Goal: Information Seeking & Learning: Check status

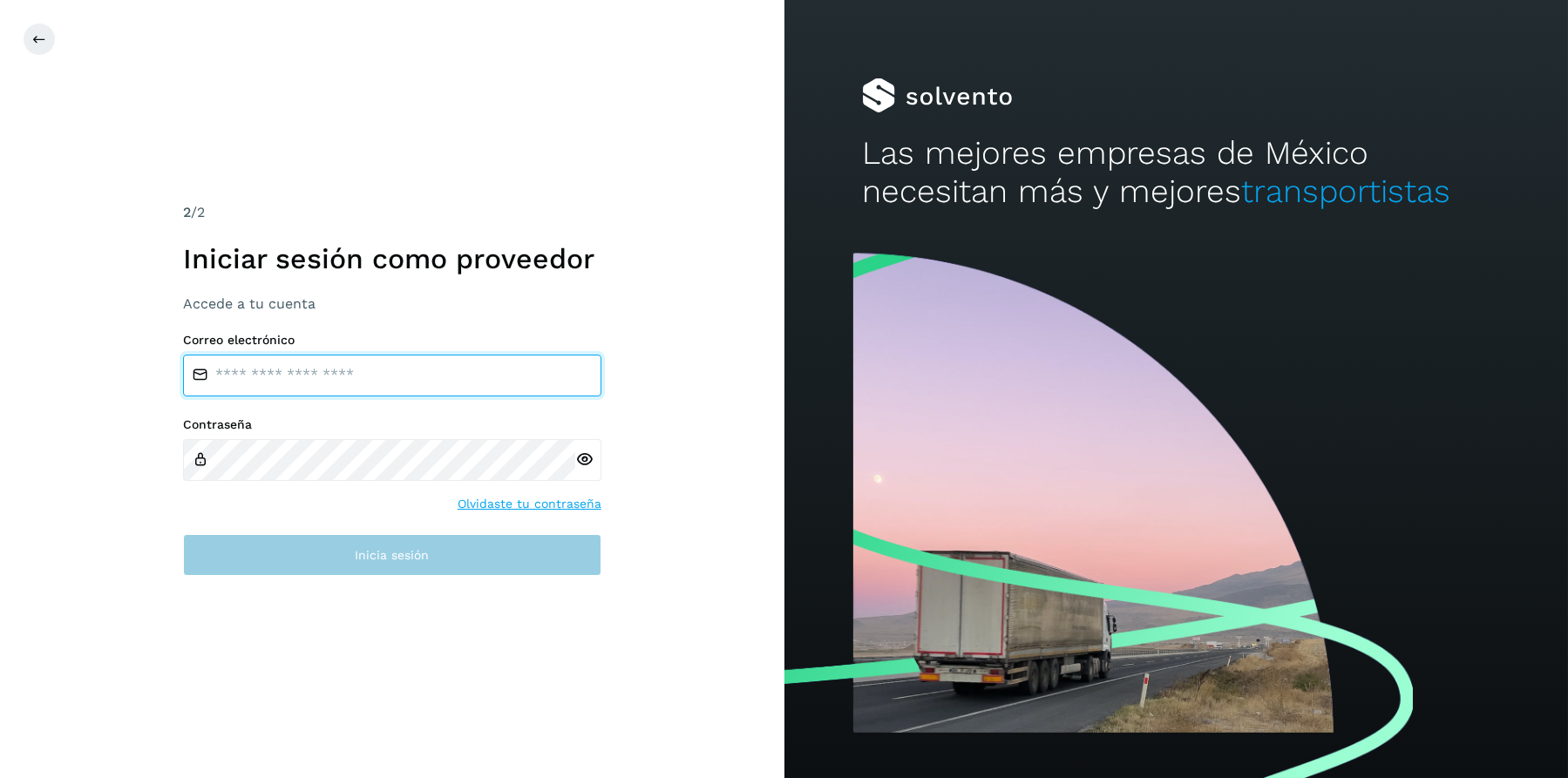
type input "**********"
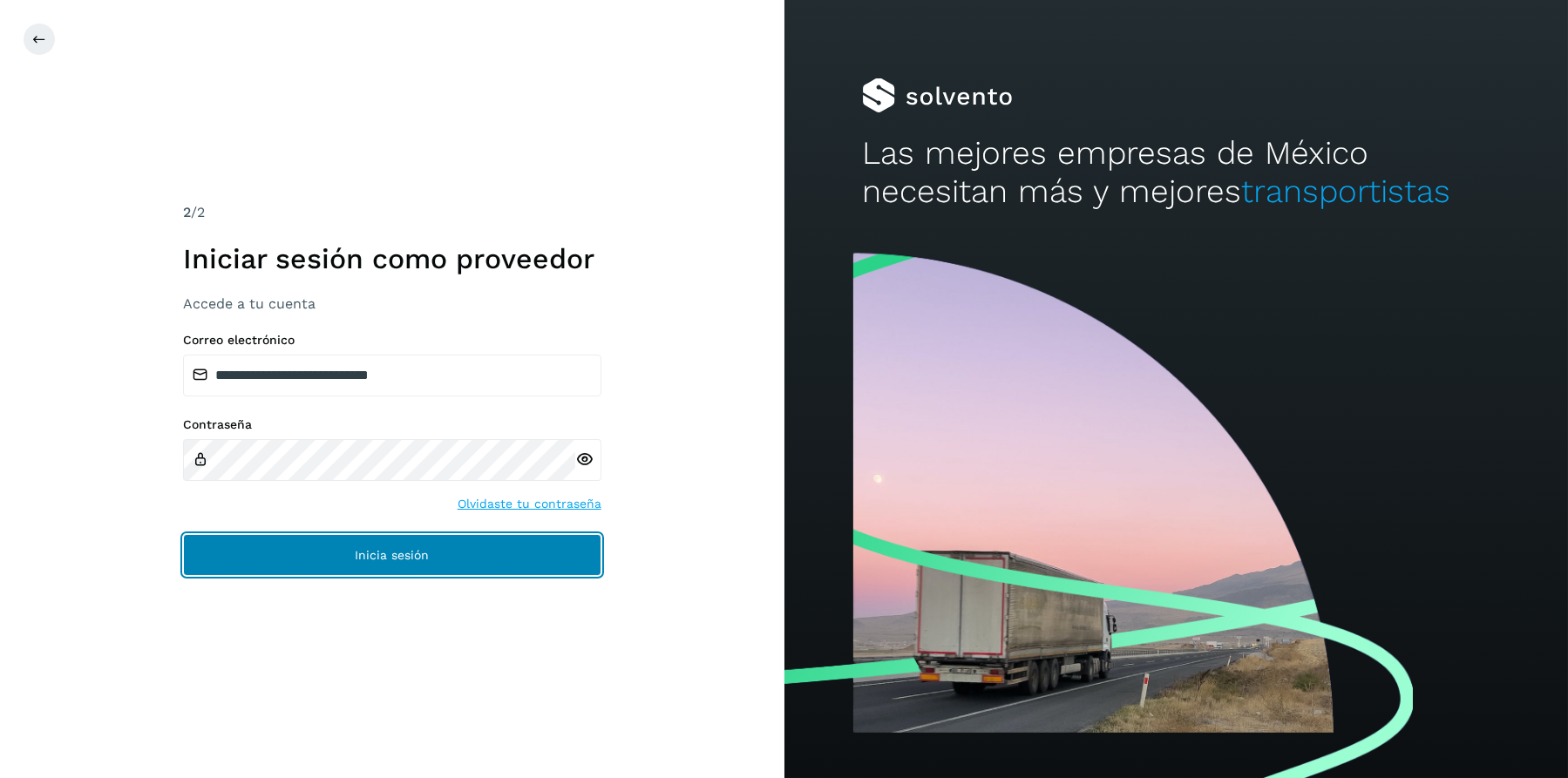
click at [393, 550] on span "Inicia sesión" at bounding box center [392, 555] width 74 height 13
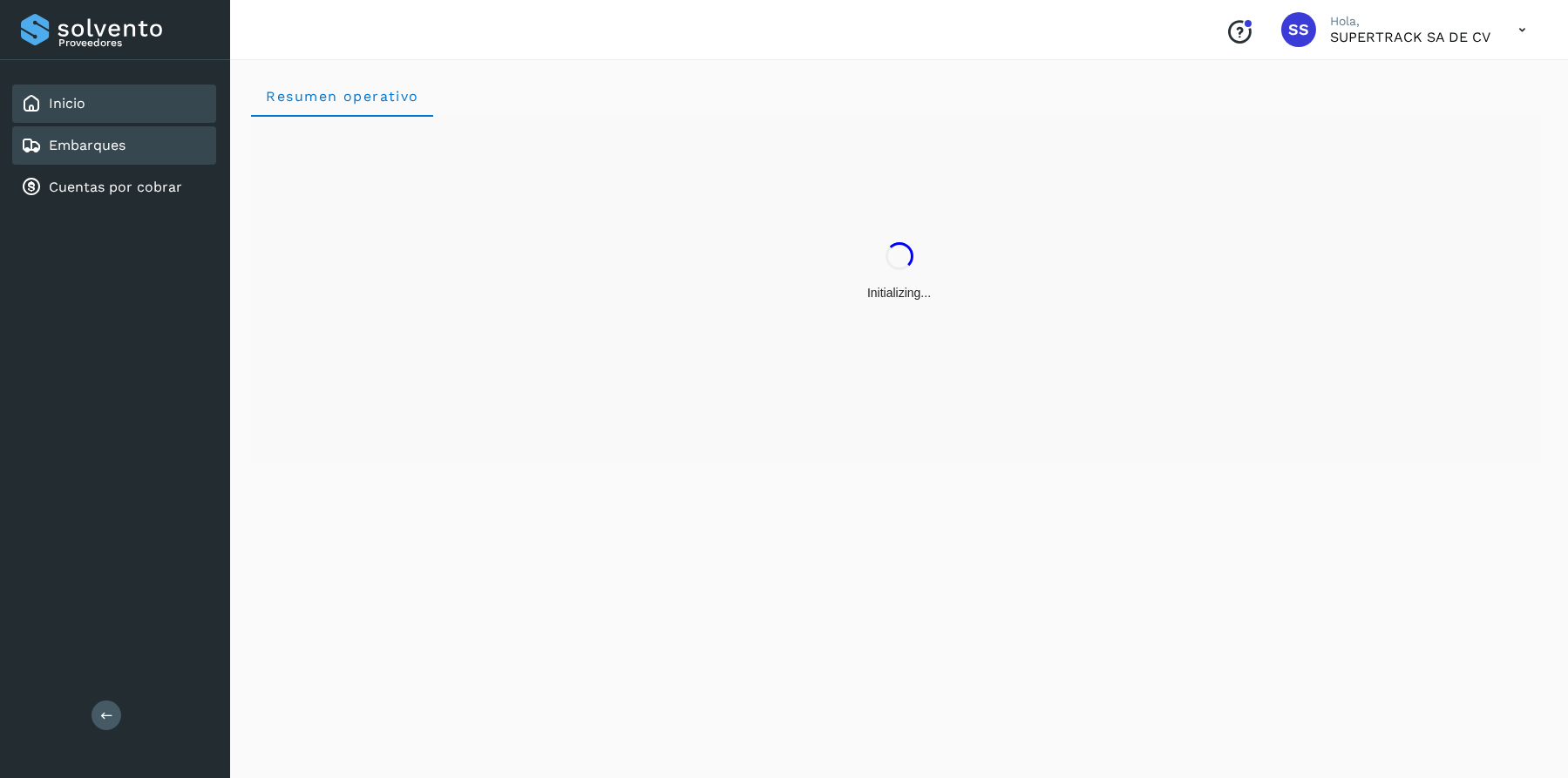
click at [97, 137] on link "Embarques" at bounding box center [86, 145] width 77 height 17
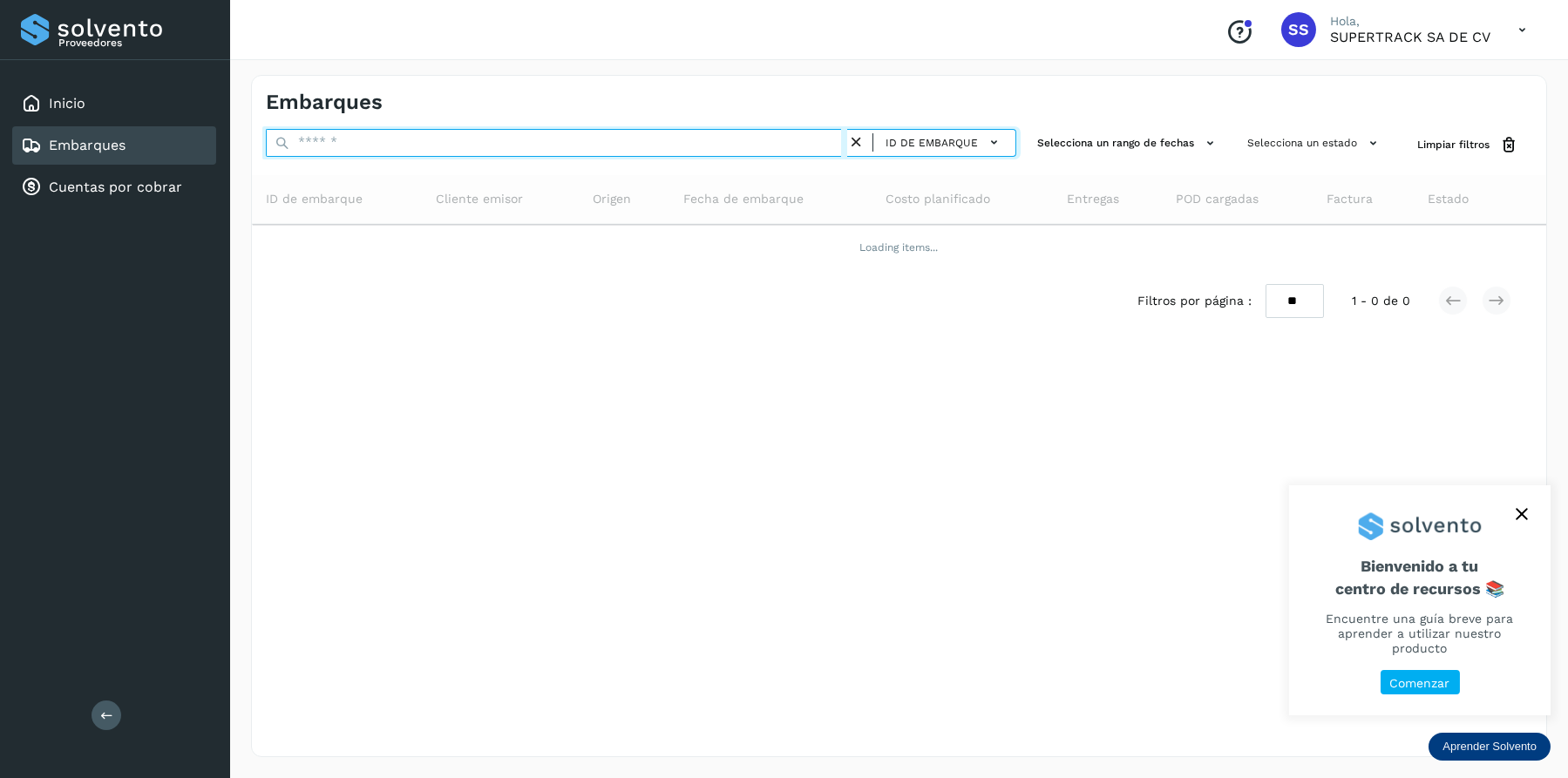
click at [356, 144] on input "text" at bounding box center [557, 143] width 581 height 28
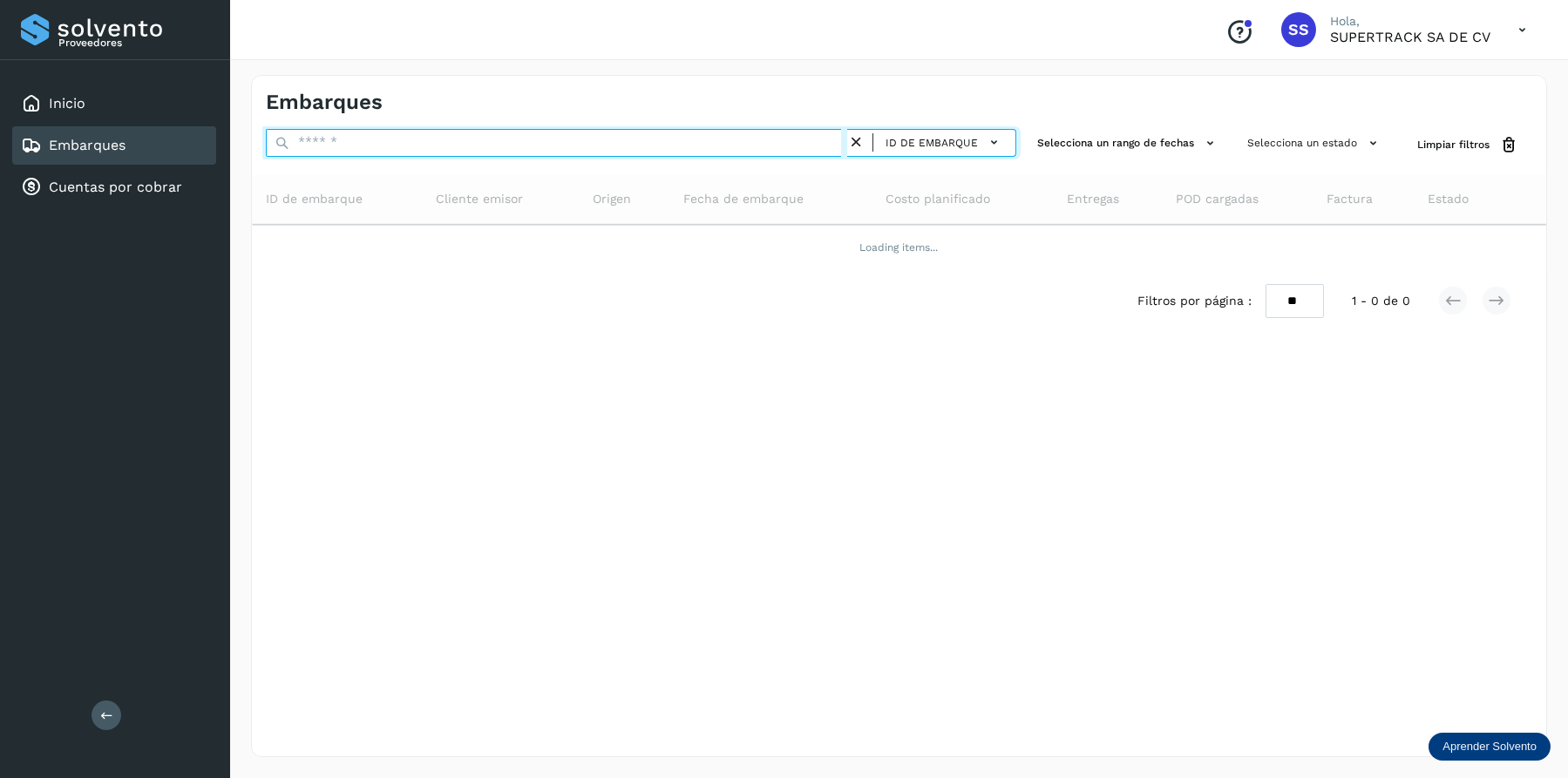
click at [352, 143] on input "text" at bounding box center [557, 143] width 581 height 28
type input "*"
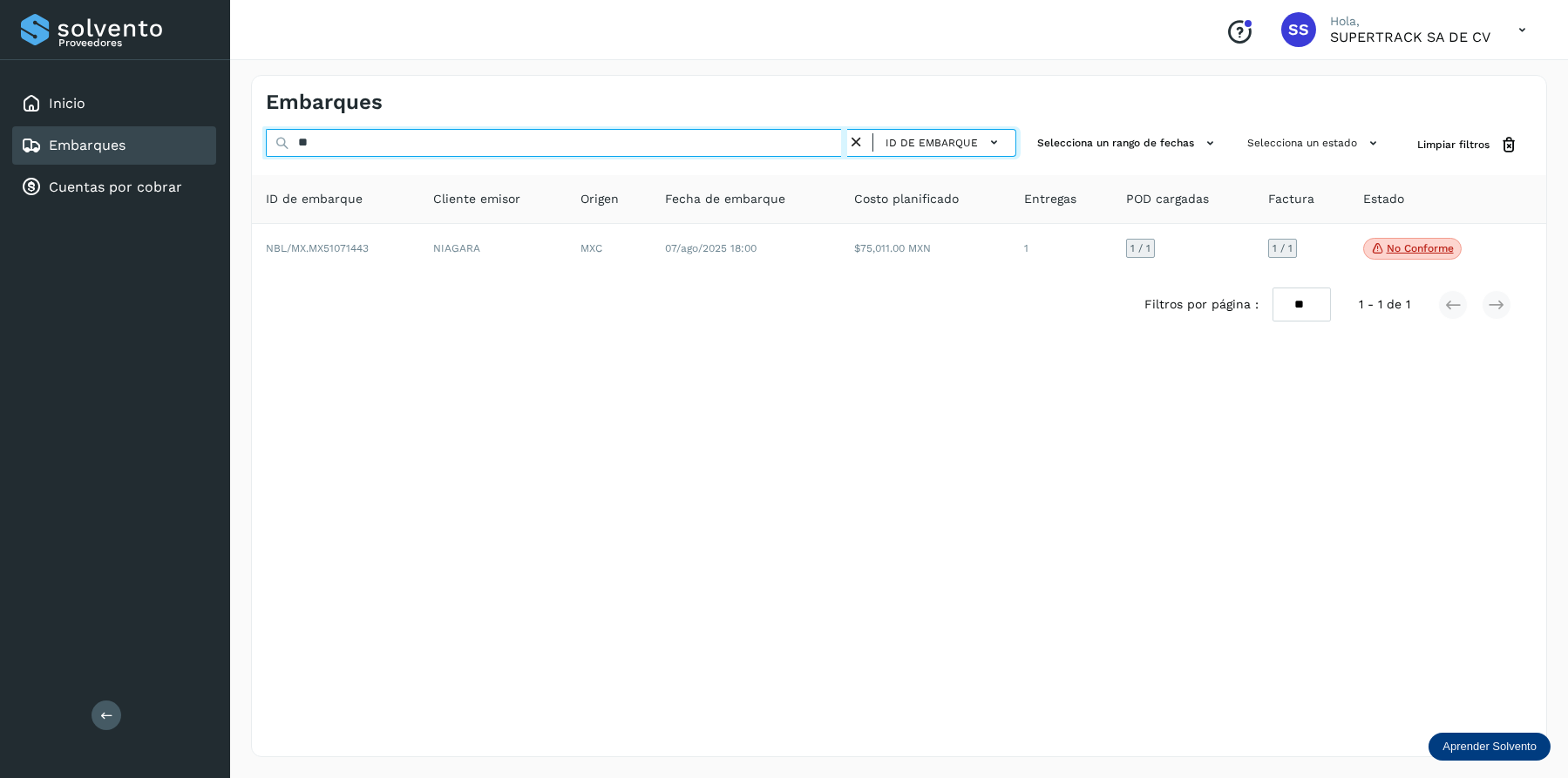
type input "*"
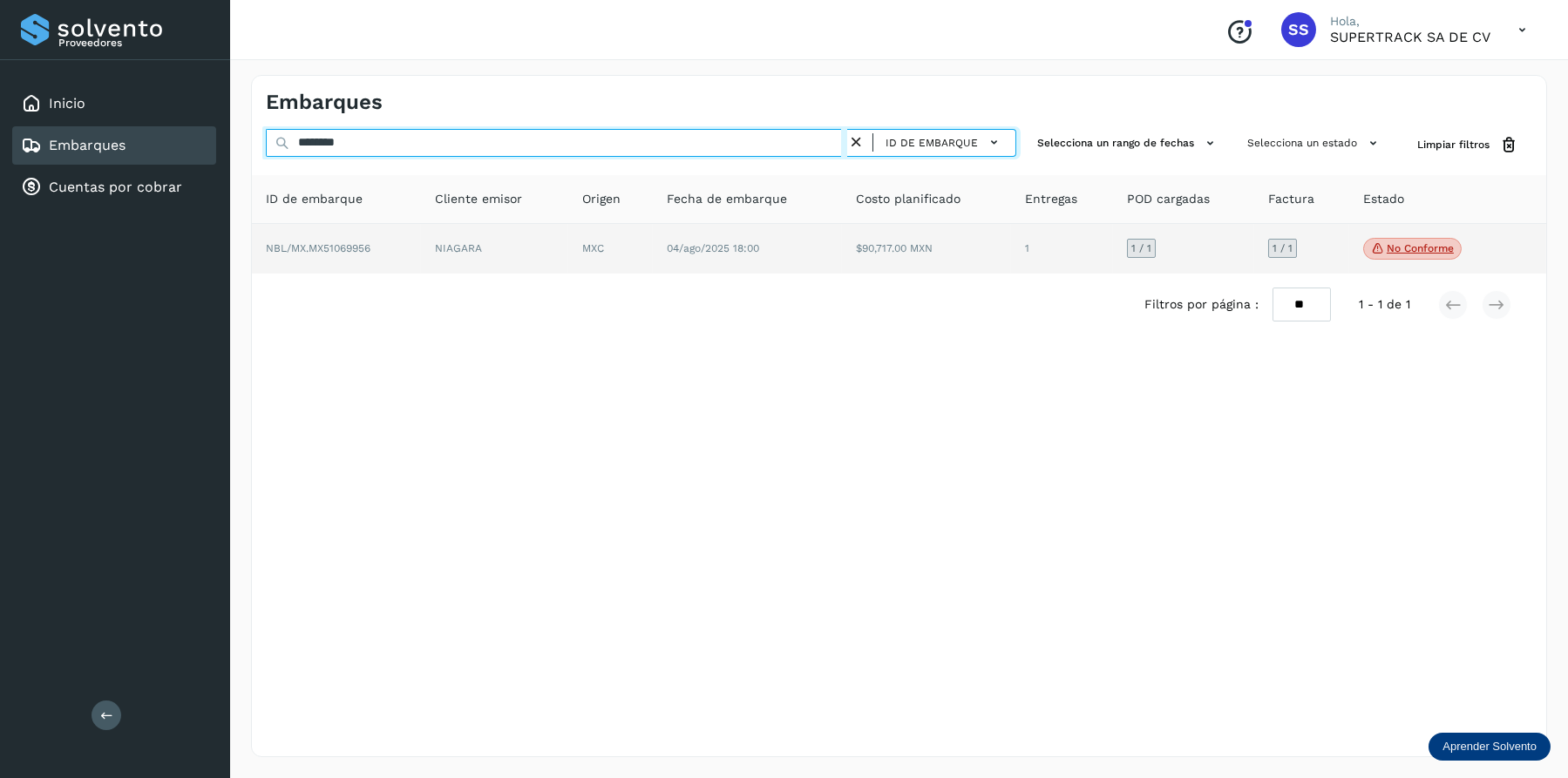
type input "********"
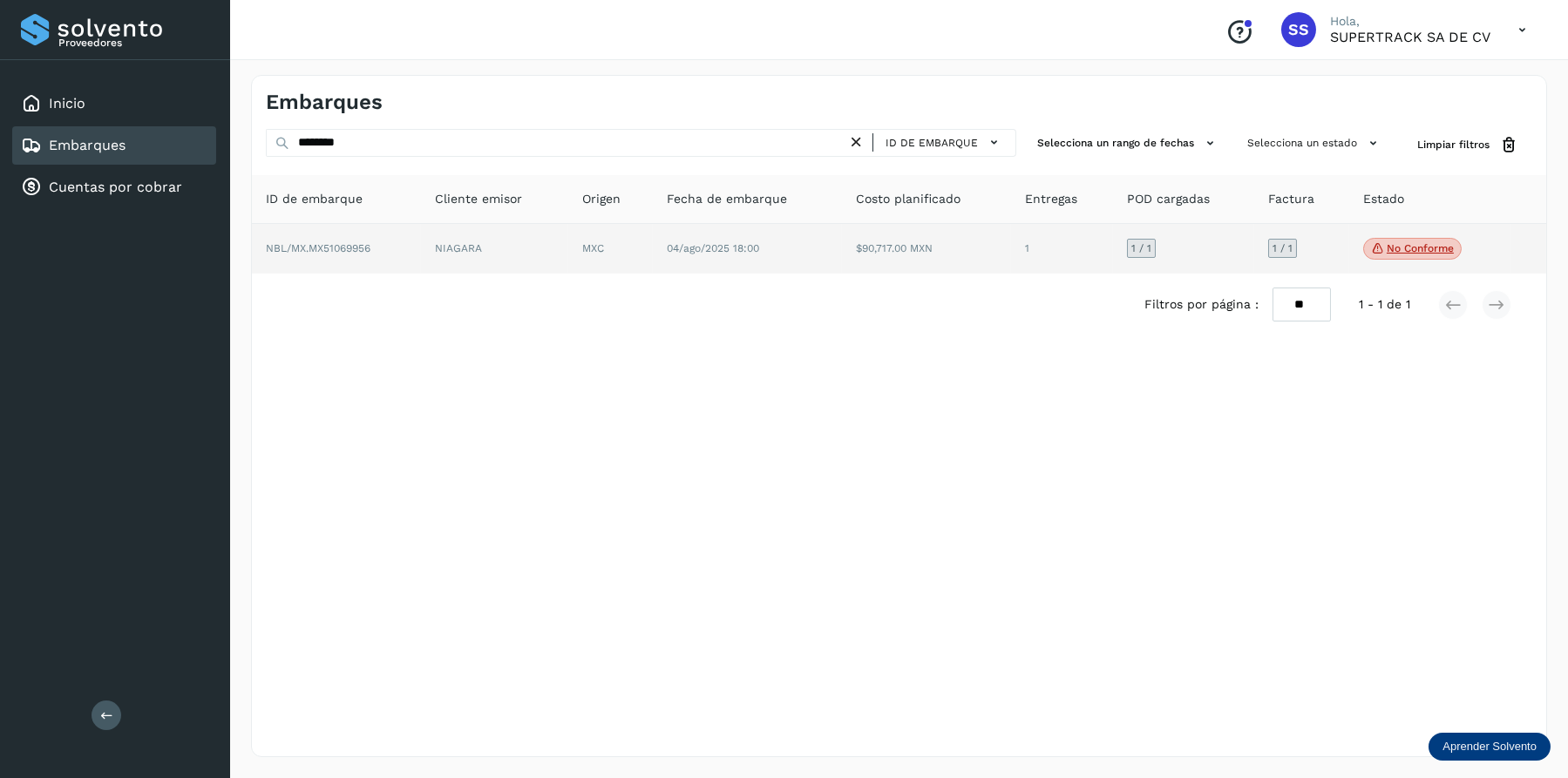
click at [1113, 252] on td "1" at bounding box center [1183, 250] width 141 height 51
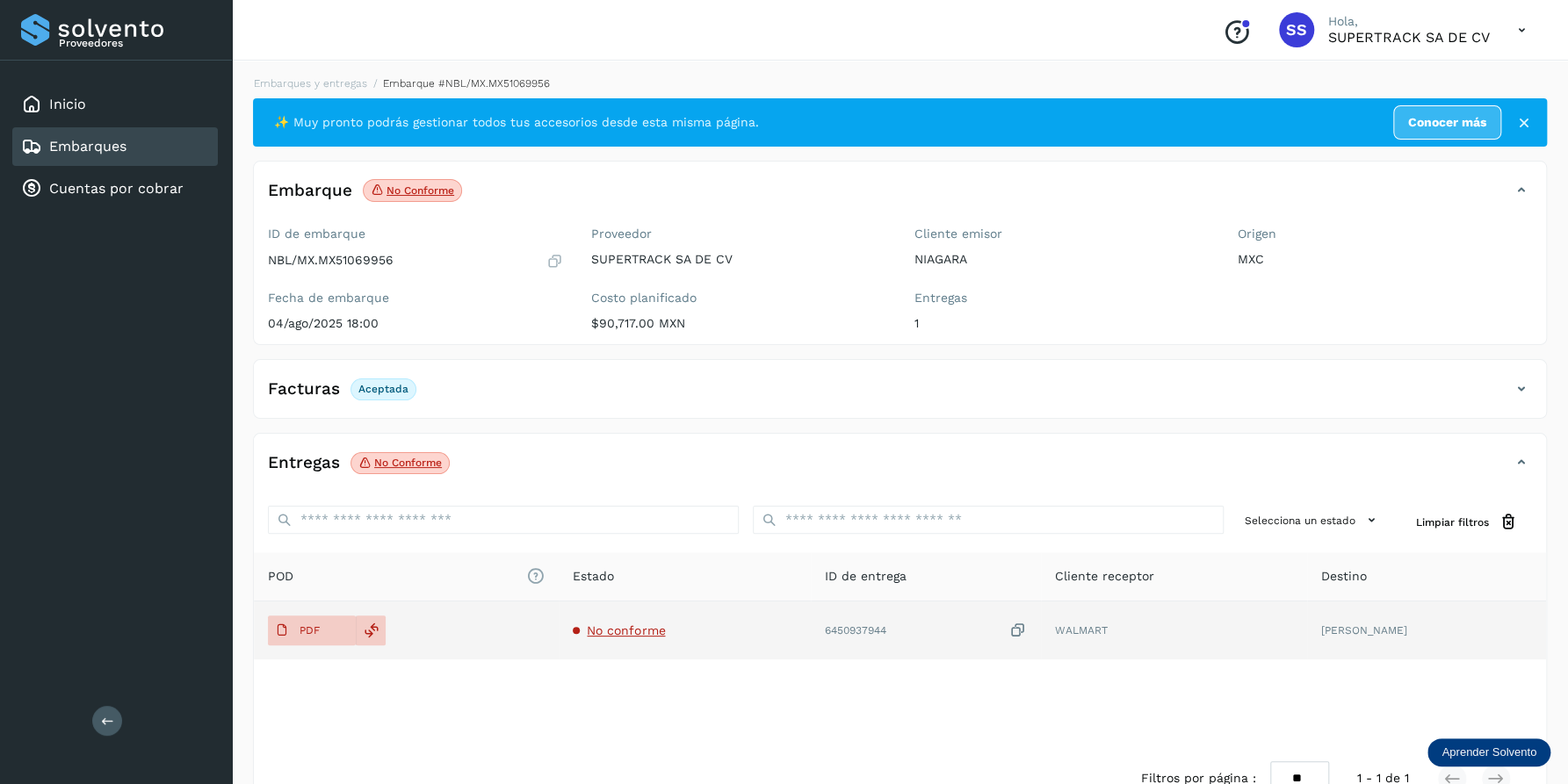
click at [602, 628] on span "No conforme" at bounding box center [626, 630] width 78 height 14
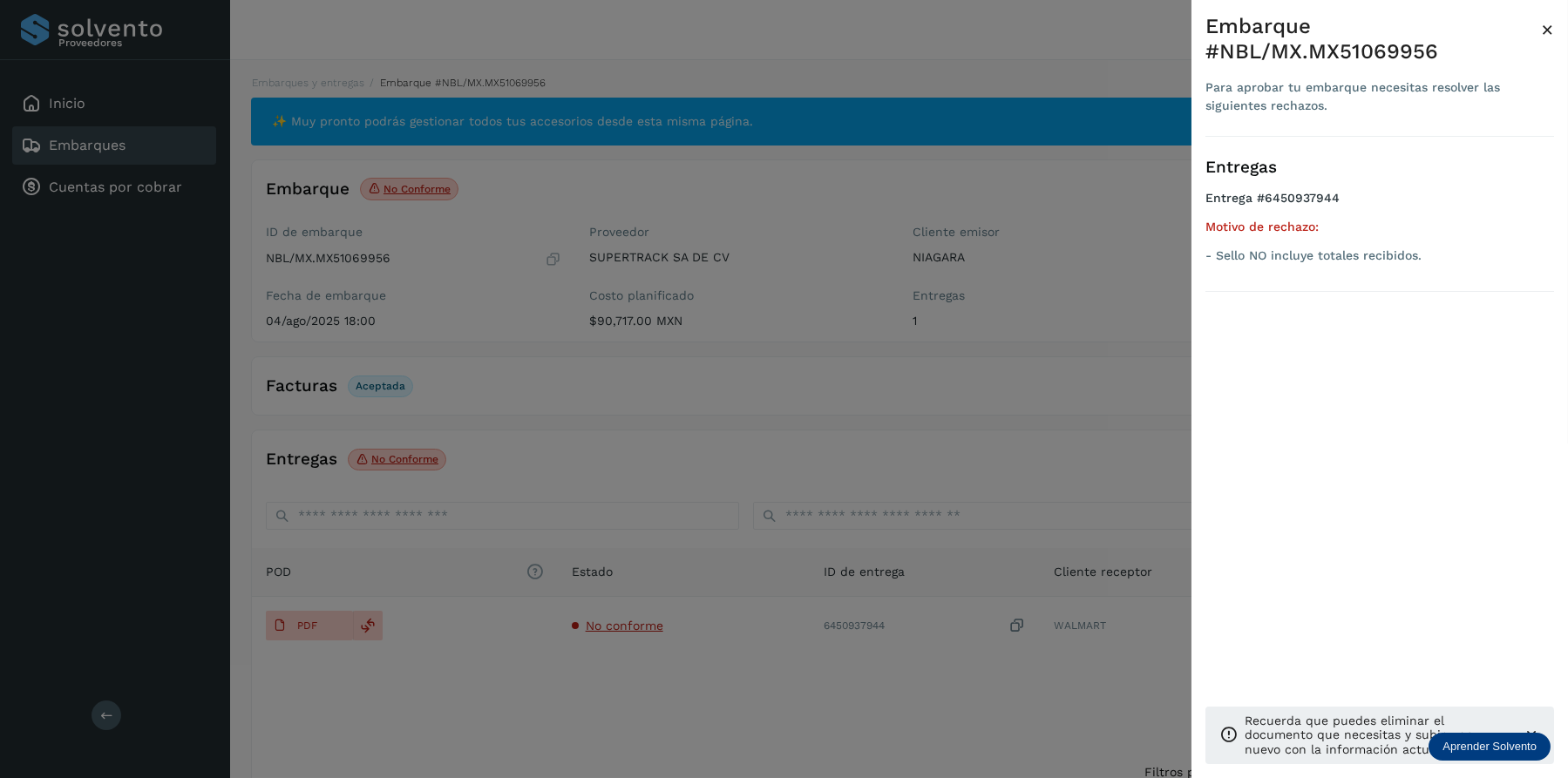
click at [889, 628] on div at bounding box center [784, 389] width 1568 height 778
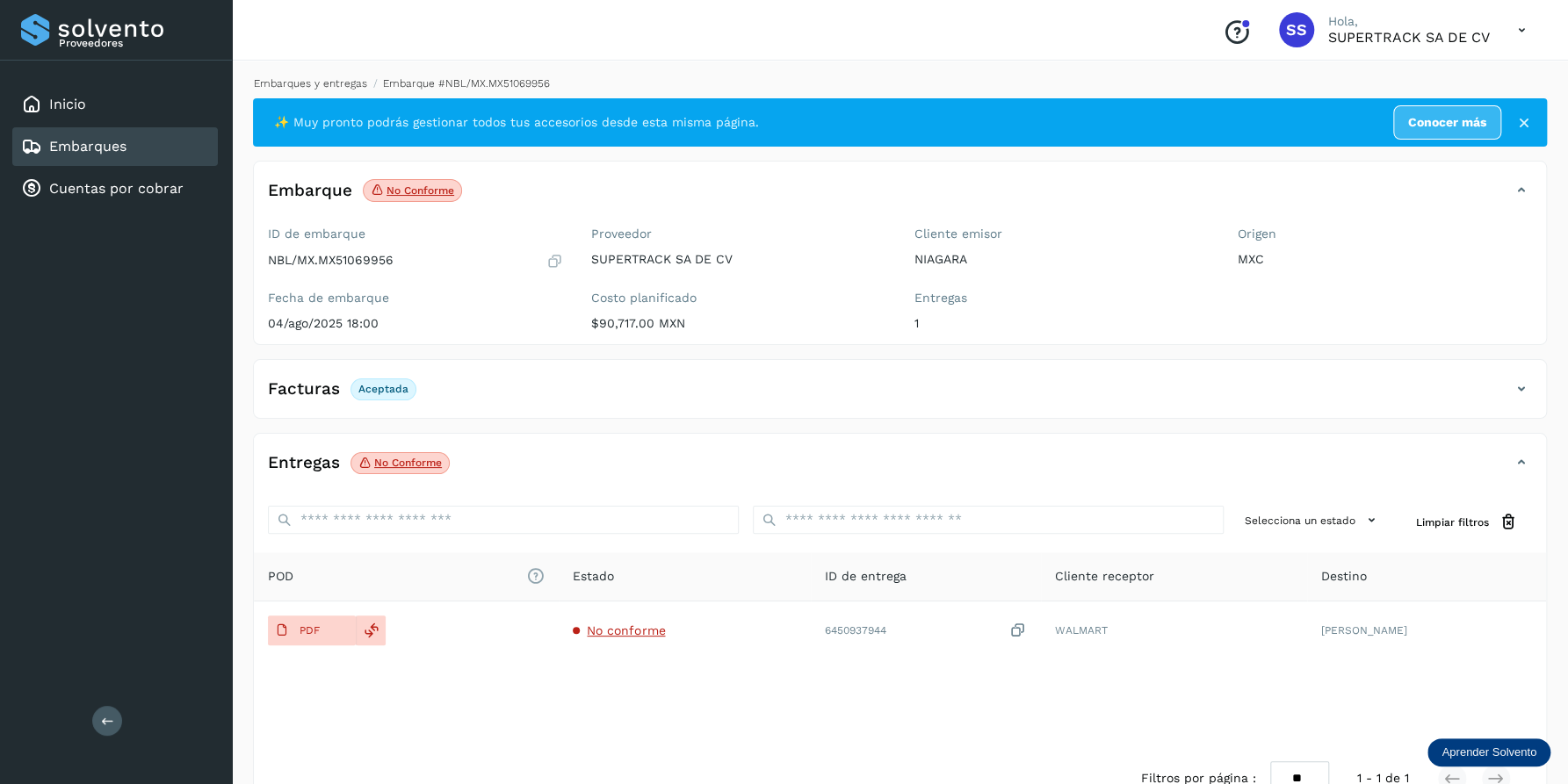
click at [302, 85] on link "Embarques y entregas" at bounding box center [310, 83] width 114 height 13
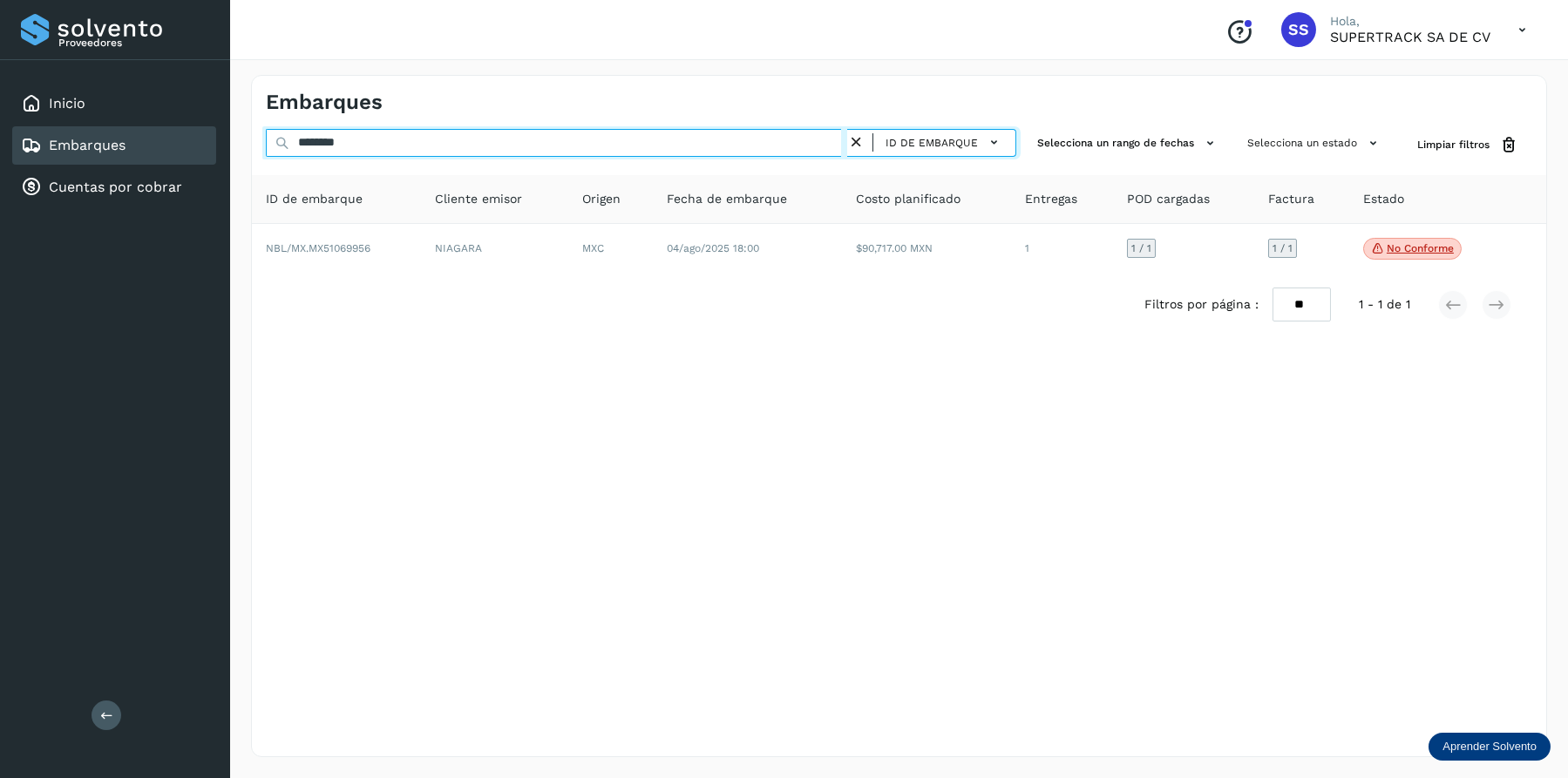
click at [112, 148] on div "Proveedores Inicio Embarques Cuentas por cobrar Salir Conoce nuestros beneficio…" at bounding box center [784, 389] width 1568 height 778
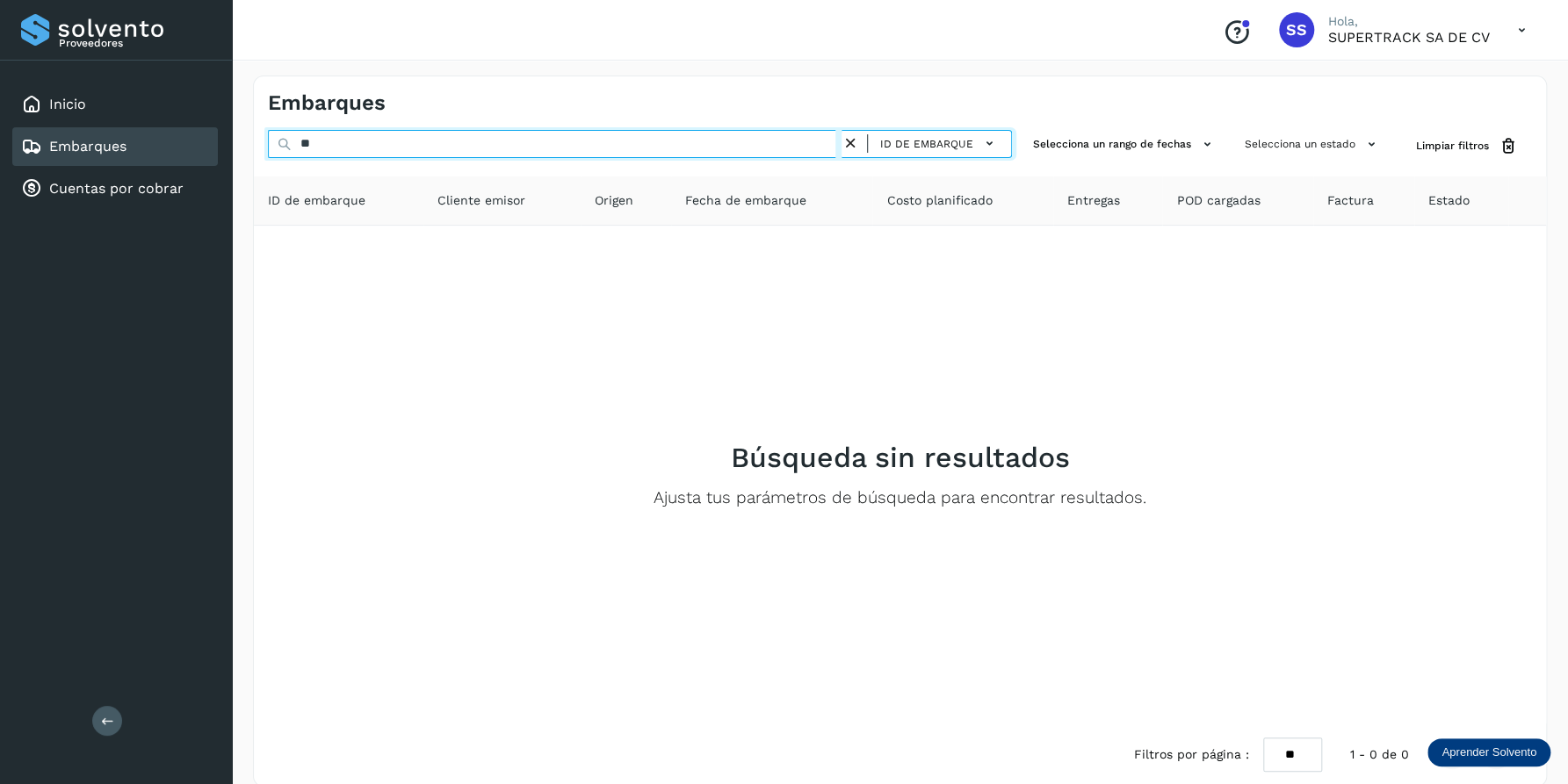
type input "*"
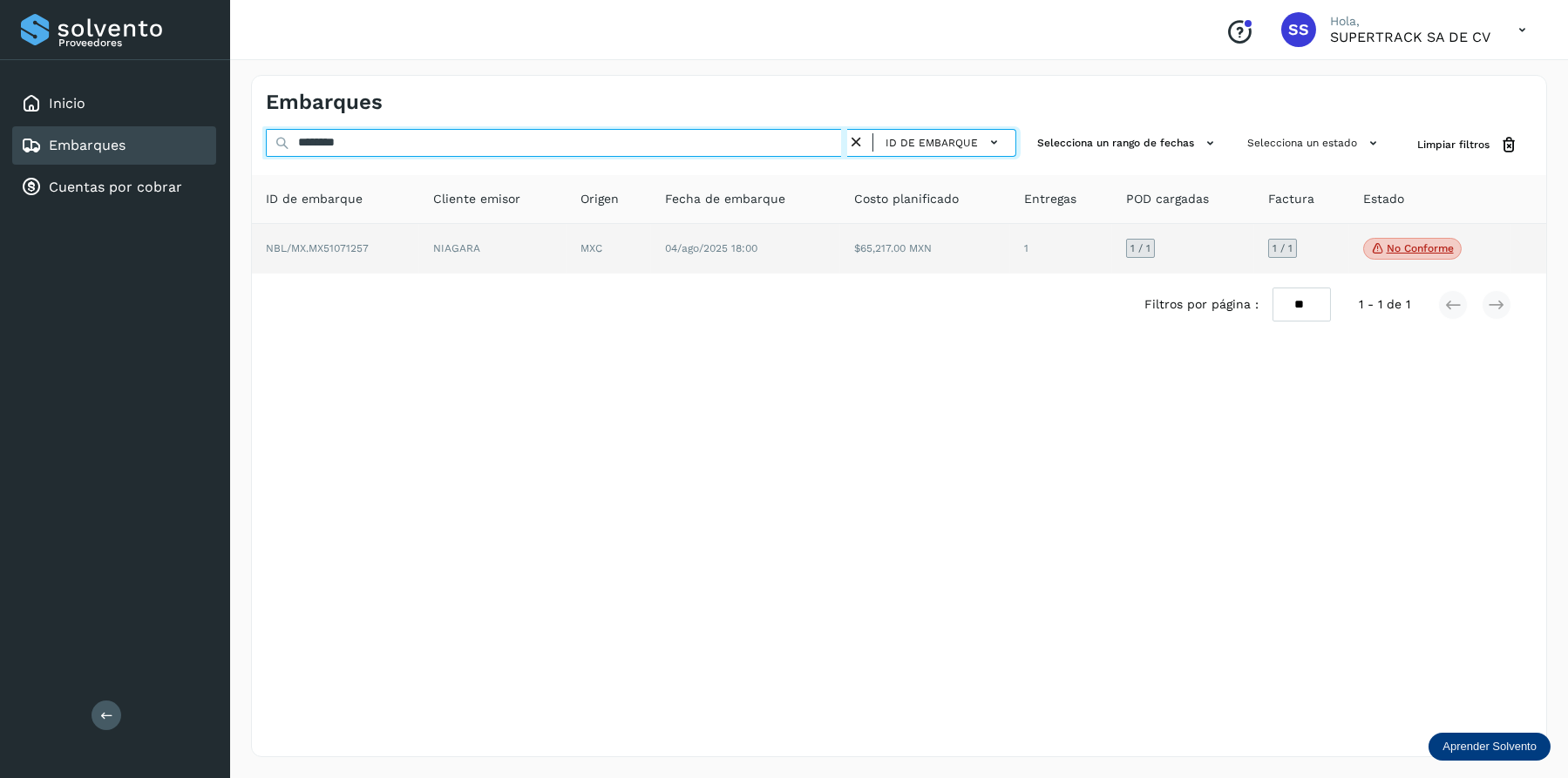
type input "********"
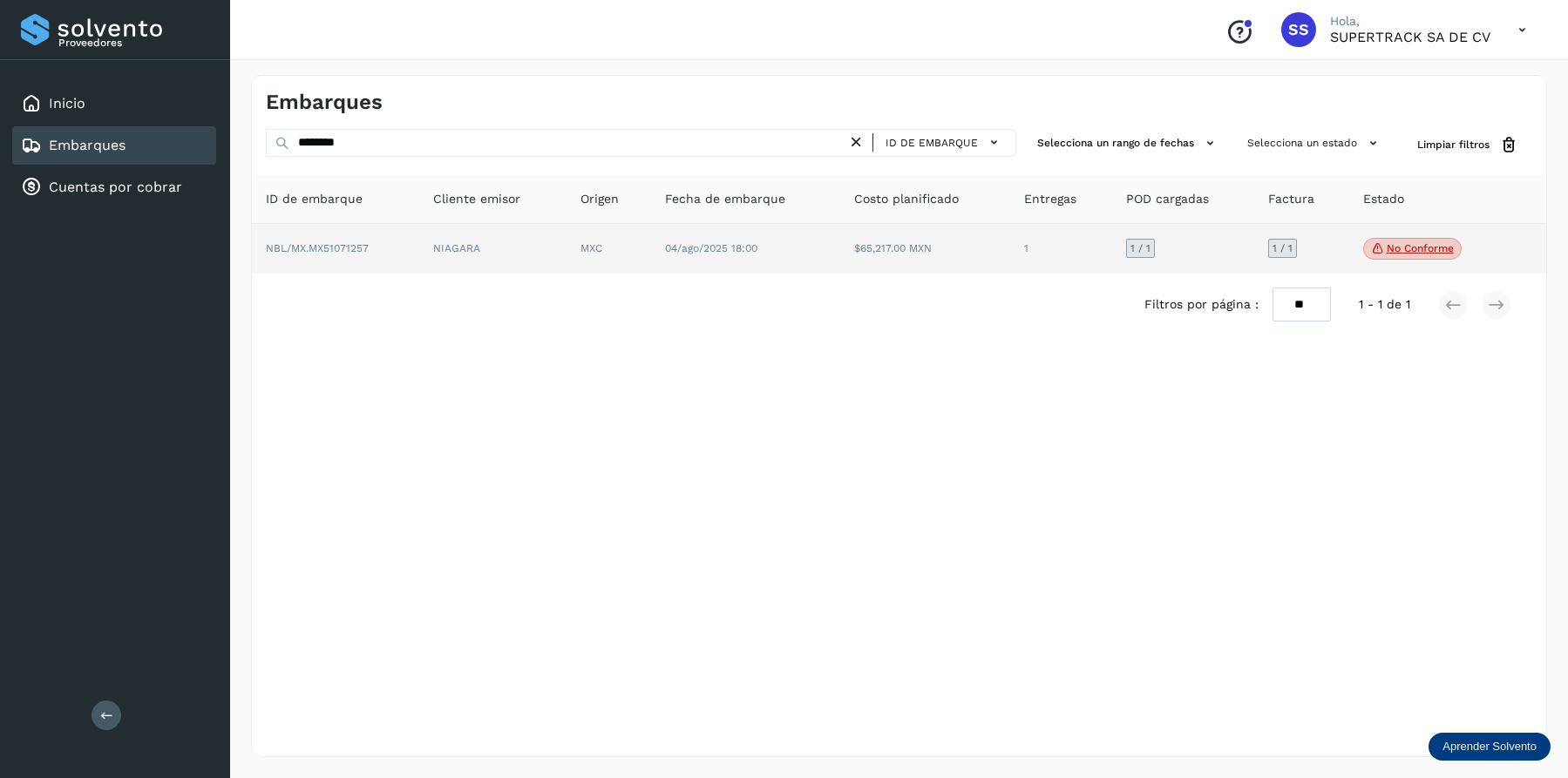
click at [566, 241] on td "NIAGARA" at bounding box center [608, 250] width 85 height 51
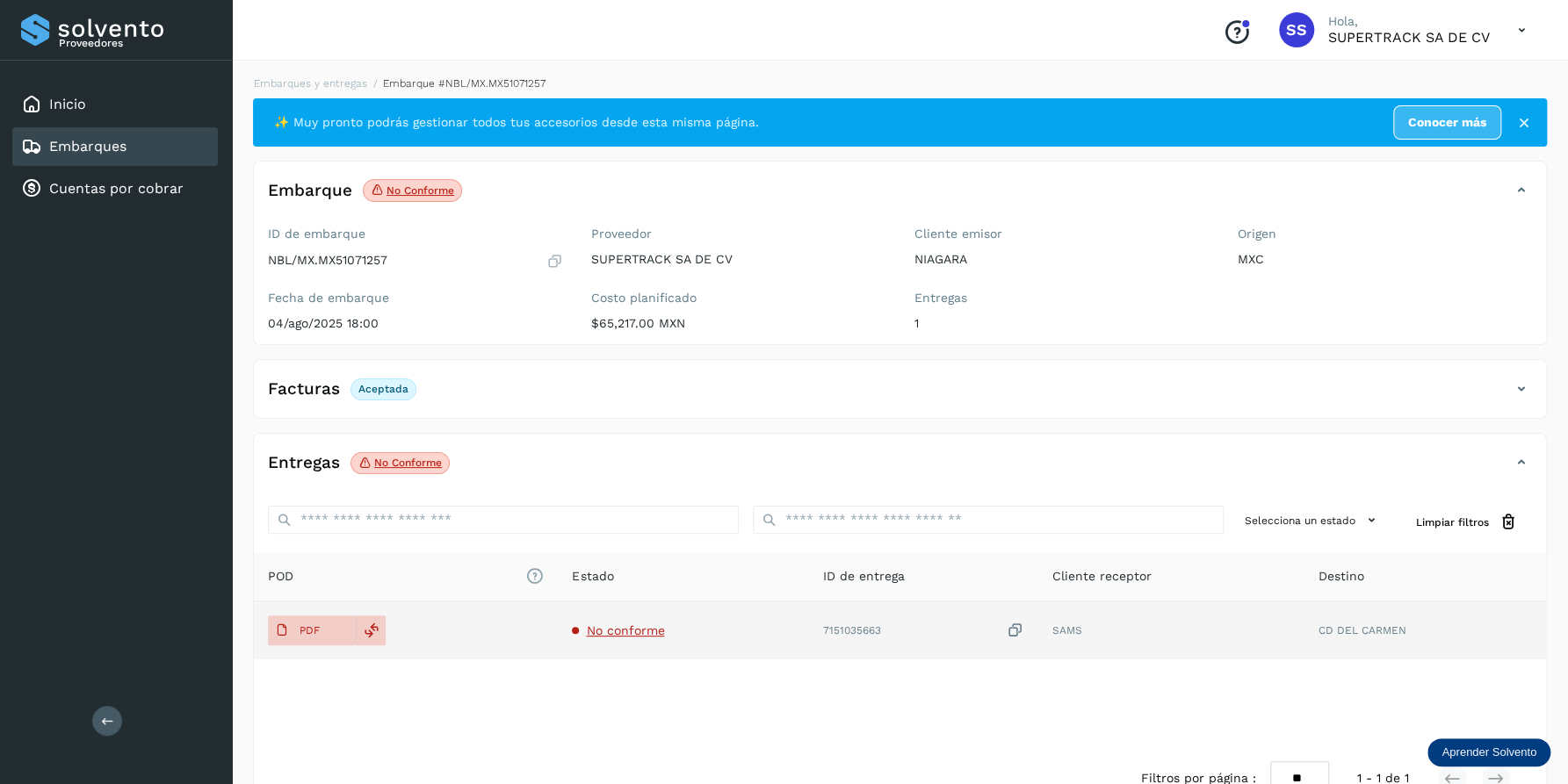
click at [809, 615] on td "No conforme" at bounding box center [924, 630] width 229 height 58
click at [628, 625] on span "No conforme" at bounding box center [625, 630] width 78 height 14
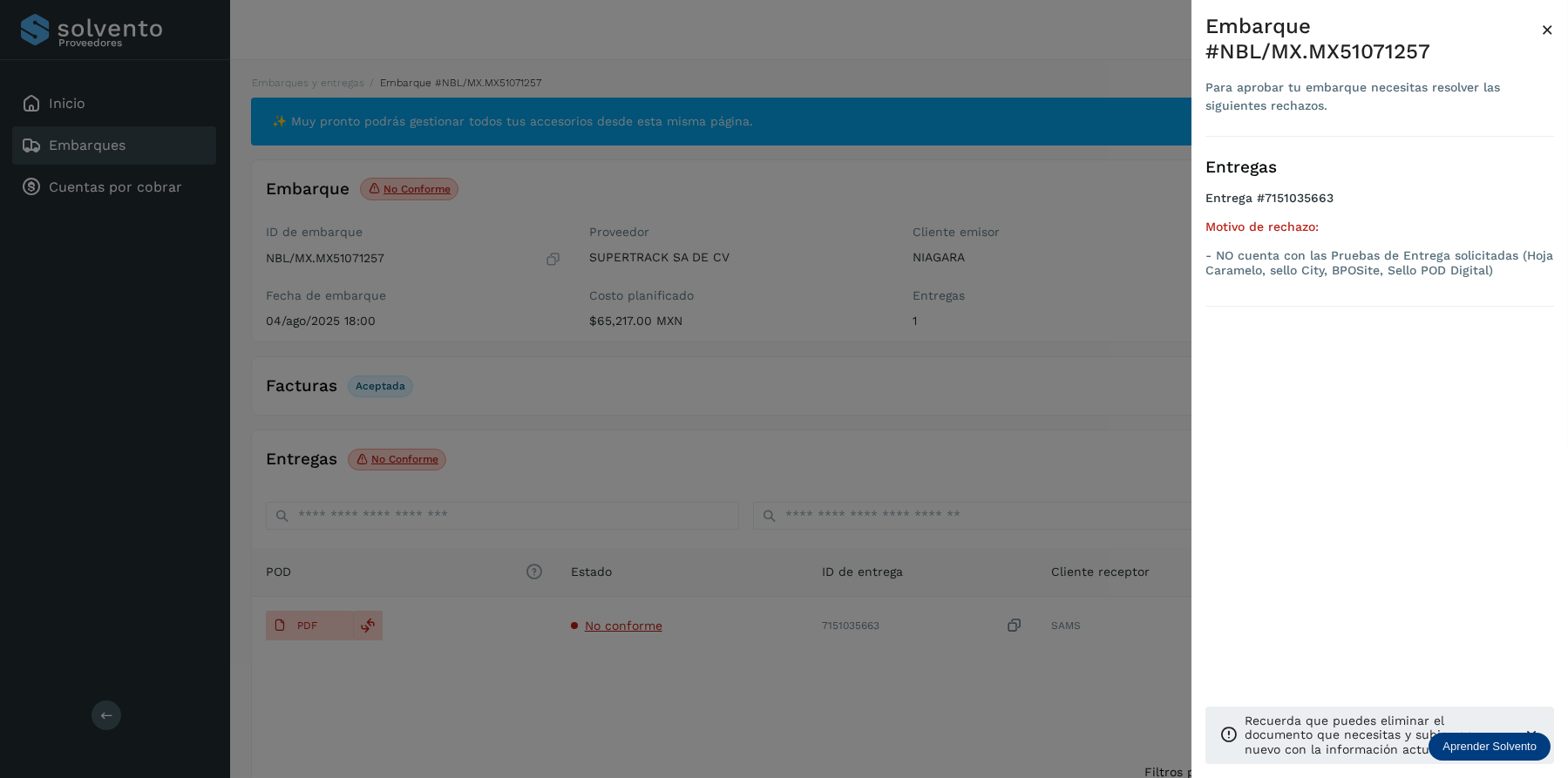
click at [848, 512] on div at bounding box center [784, 389] width 1568 height 778
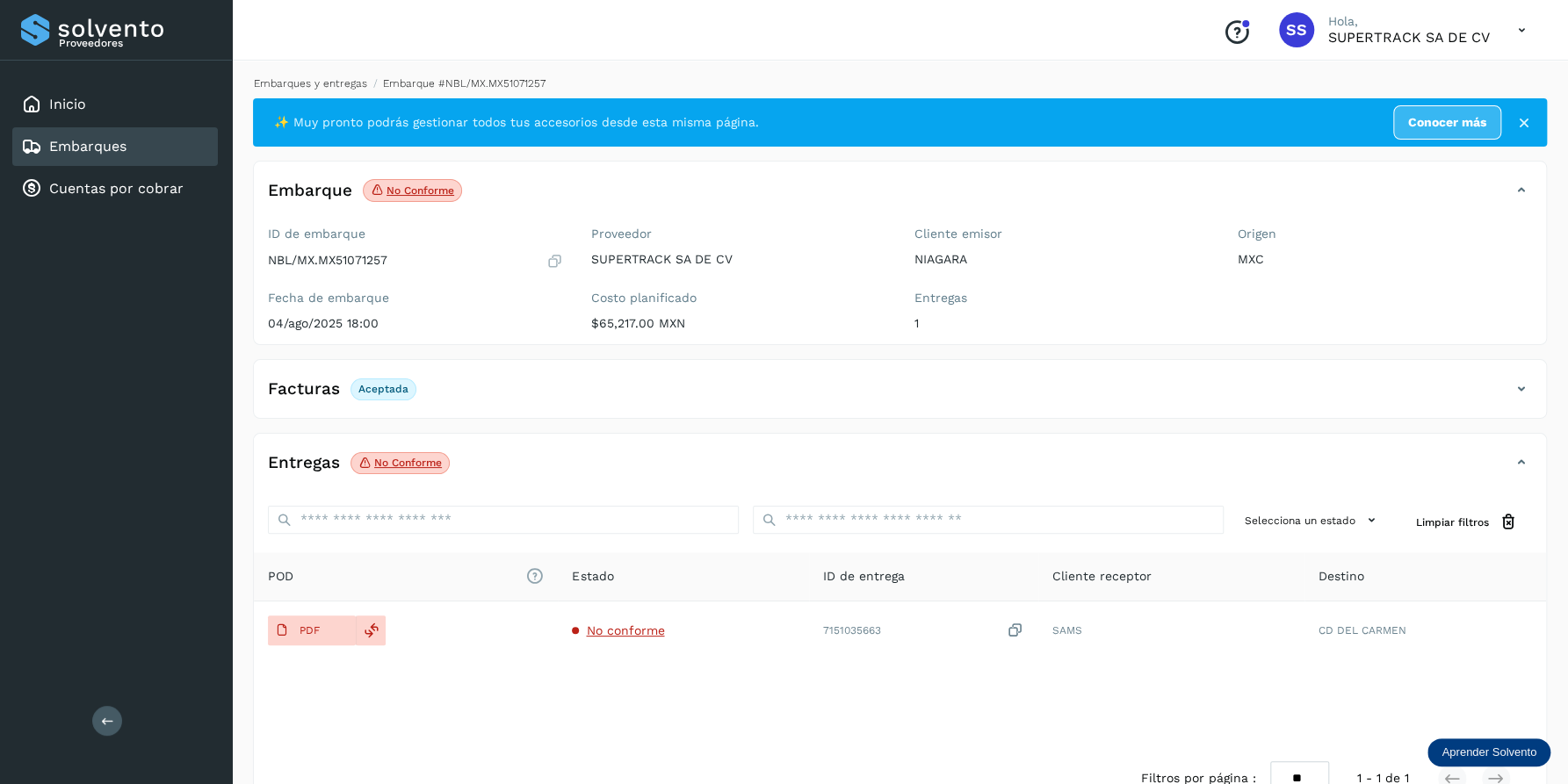
click at [302, 77] on link "Embarques y entregas" at bounding box center [310, 83] width 114 height 13
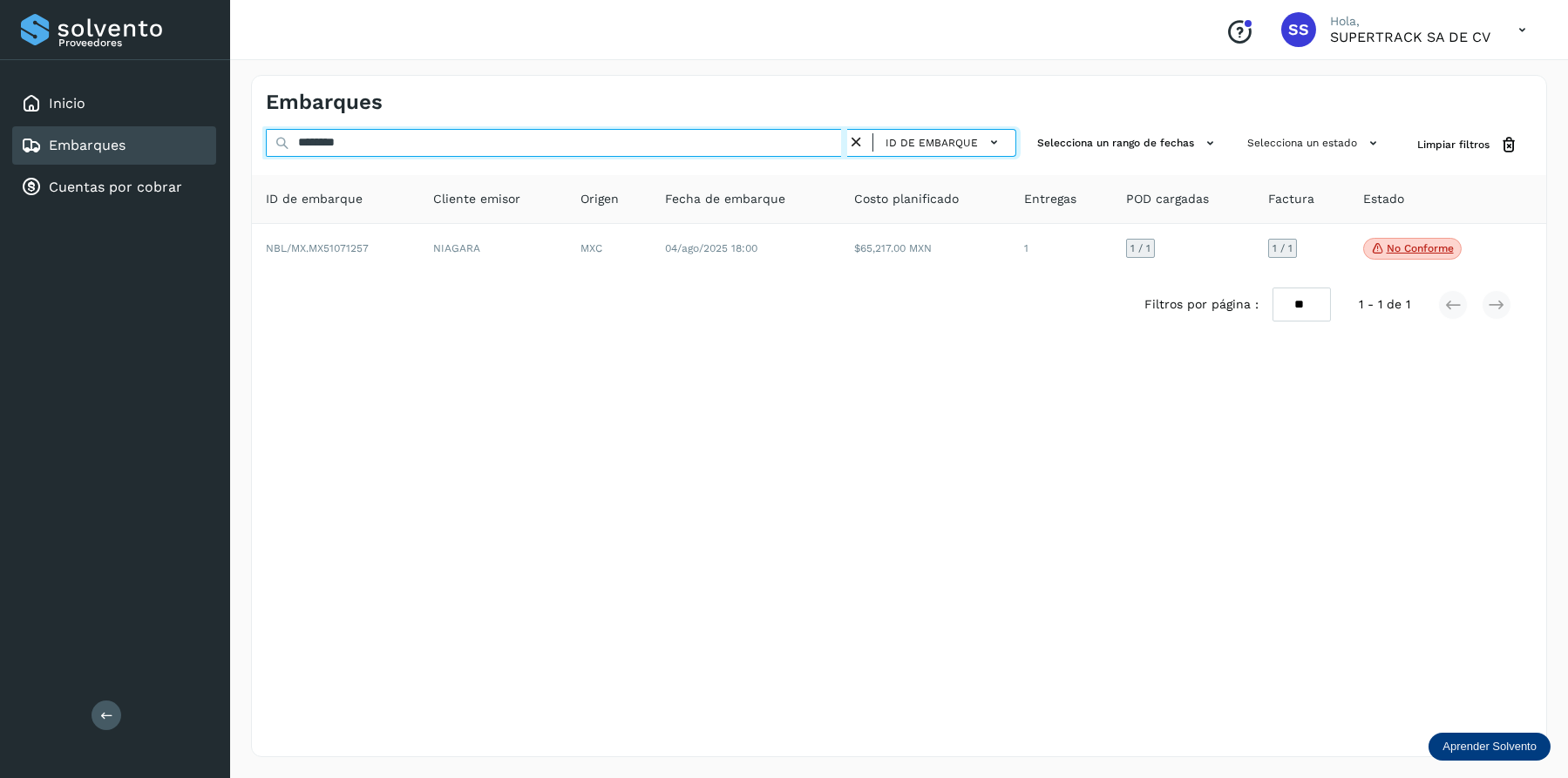
drag, startPoint x: 388, startPoint y: 132, endPoint x: 189, endPoint y: 139, distance: 199.1
click at [198, 150] on div "Proveedores Inicio Embarques Cuentas por cobrar Salir Conoce nuestros beneficio…" at bounding box center [784, 389] width 1568 height 778
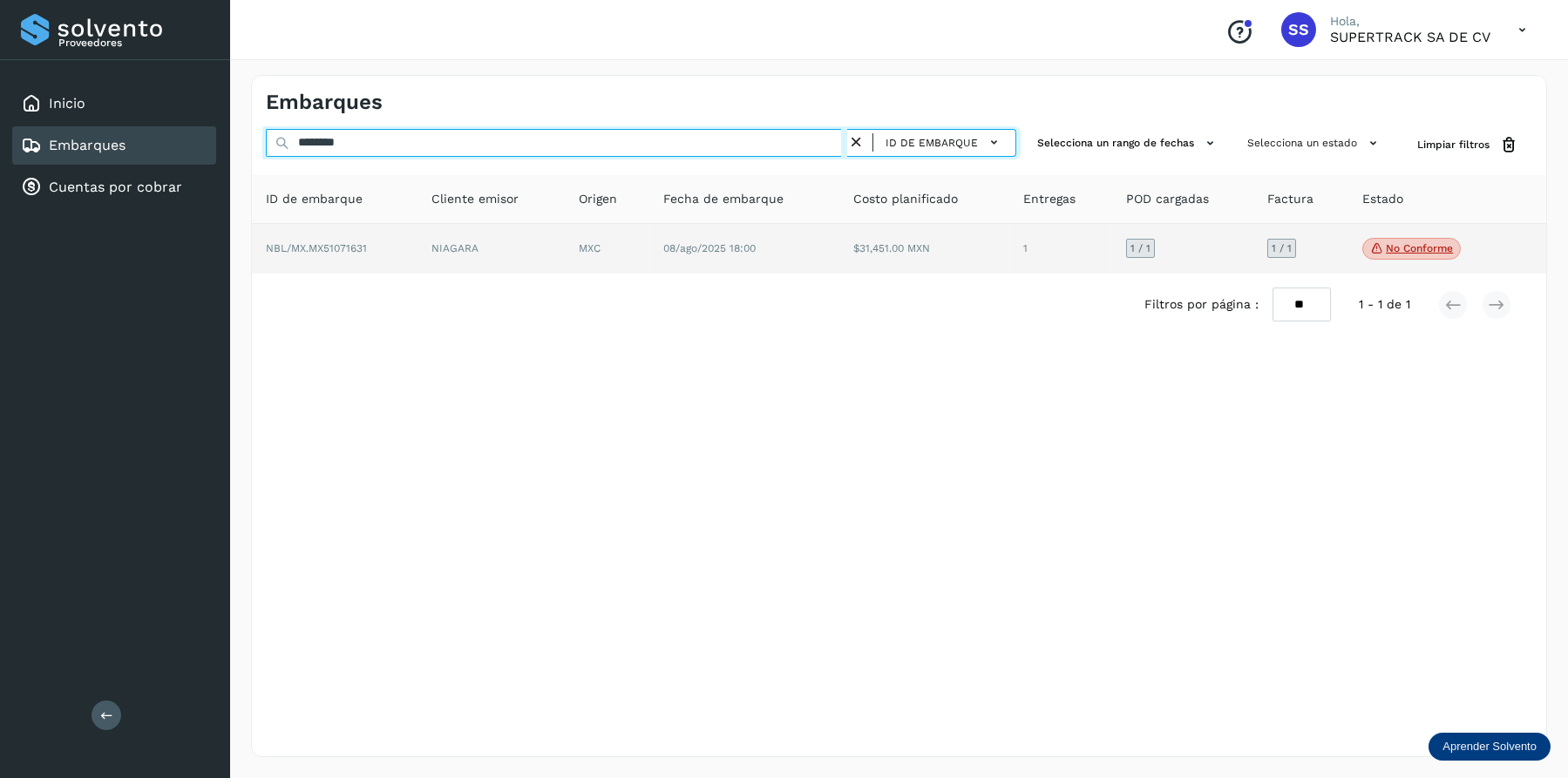
type input "********"
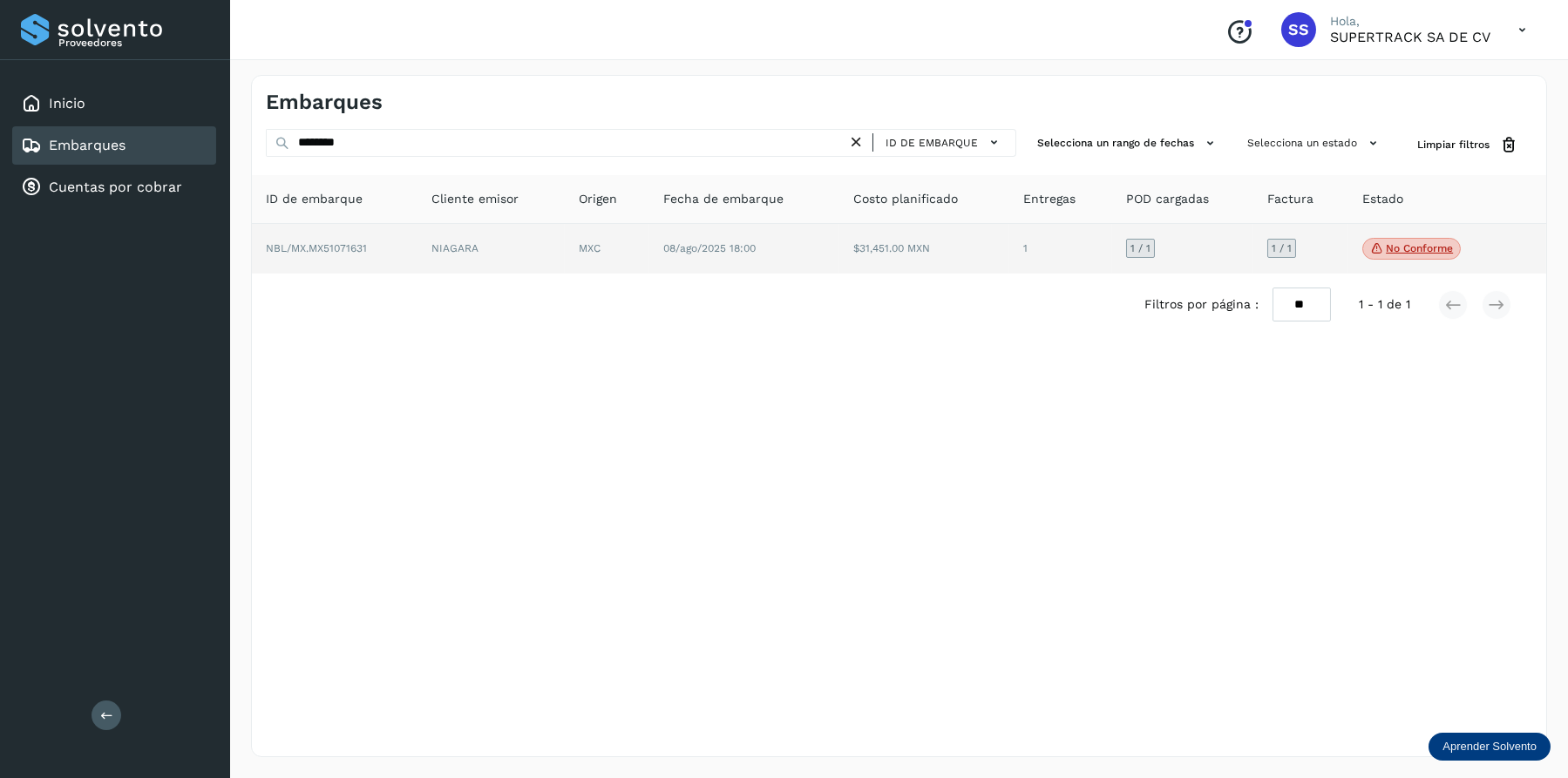
click at [418, 241] on td "NBL/MX.MX51071631" at bounding box center [492, 250] width 148 height 51
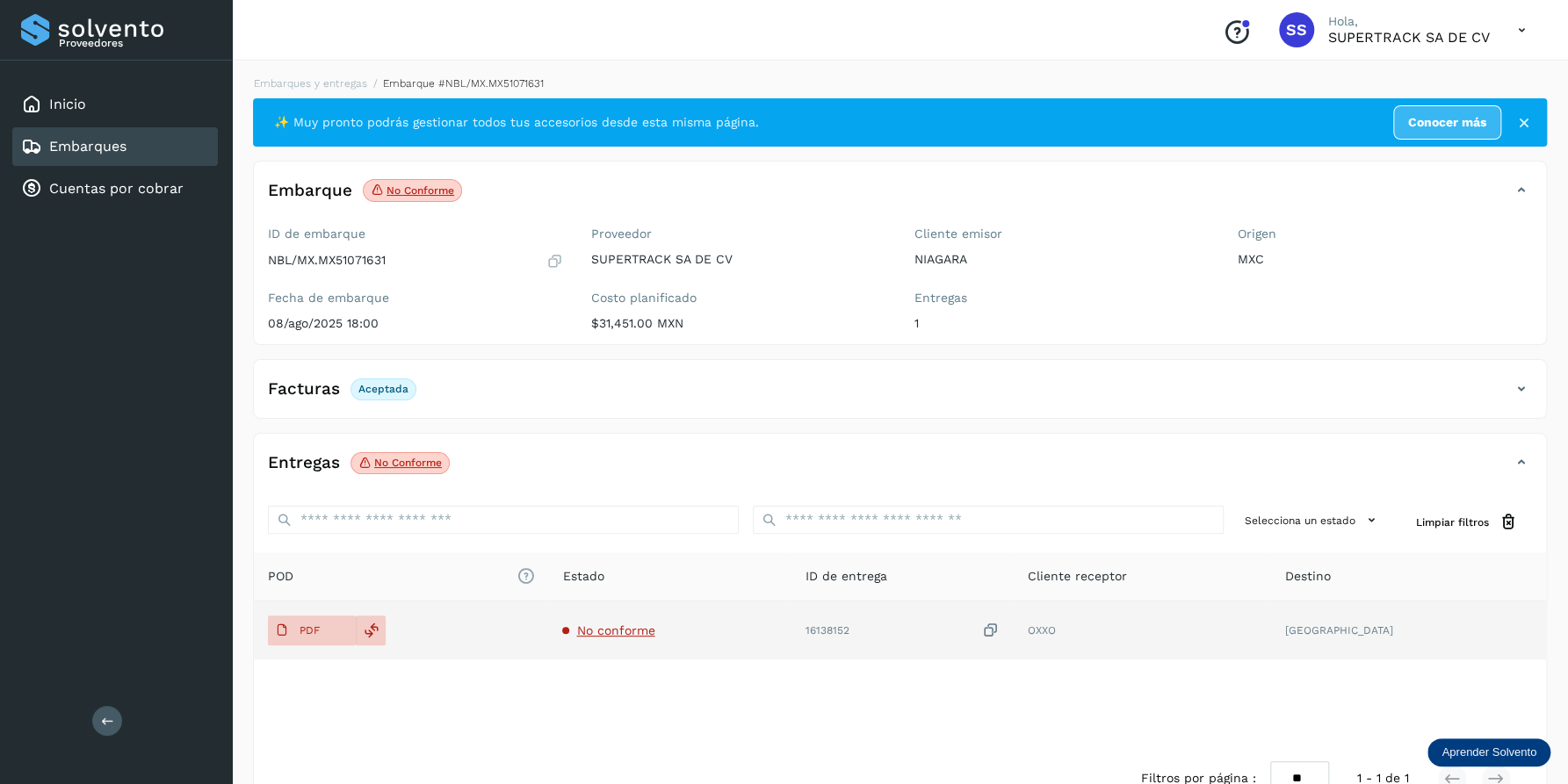
click at [621, 628] on span "No conforme" at bounding box center [616, 630] width 78 height 14
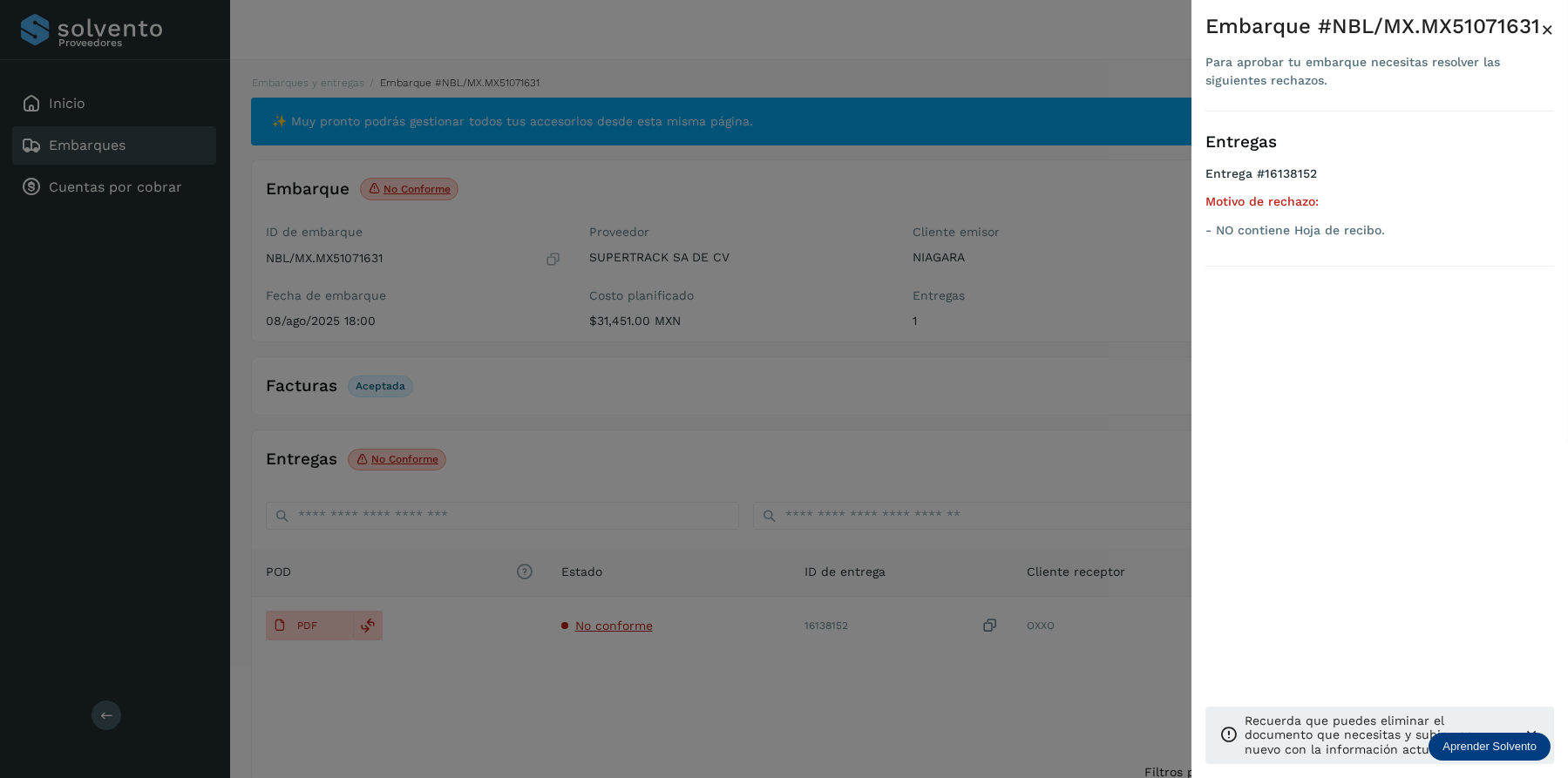
drag, startPoint x: 971, startPoint y: 504, endPoint x: 1027, endPoint y: 509, distance: 56.2
click at [967, 507] on div at bounding box center [784, 389] width 1568 height 778
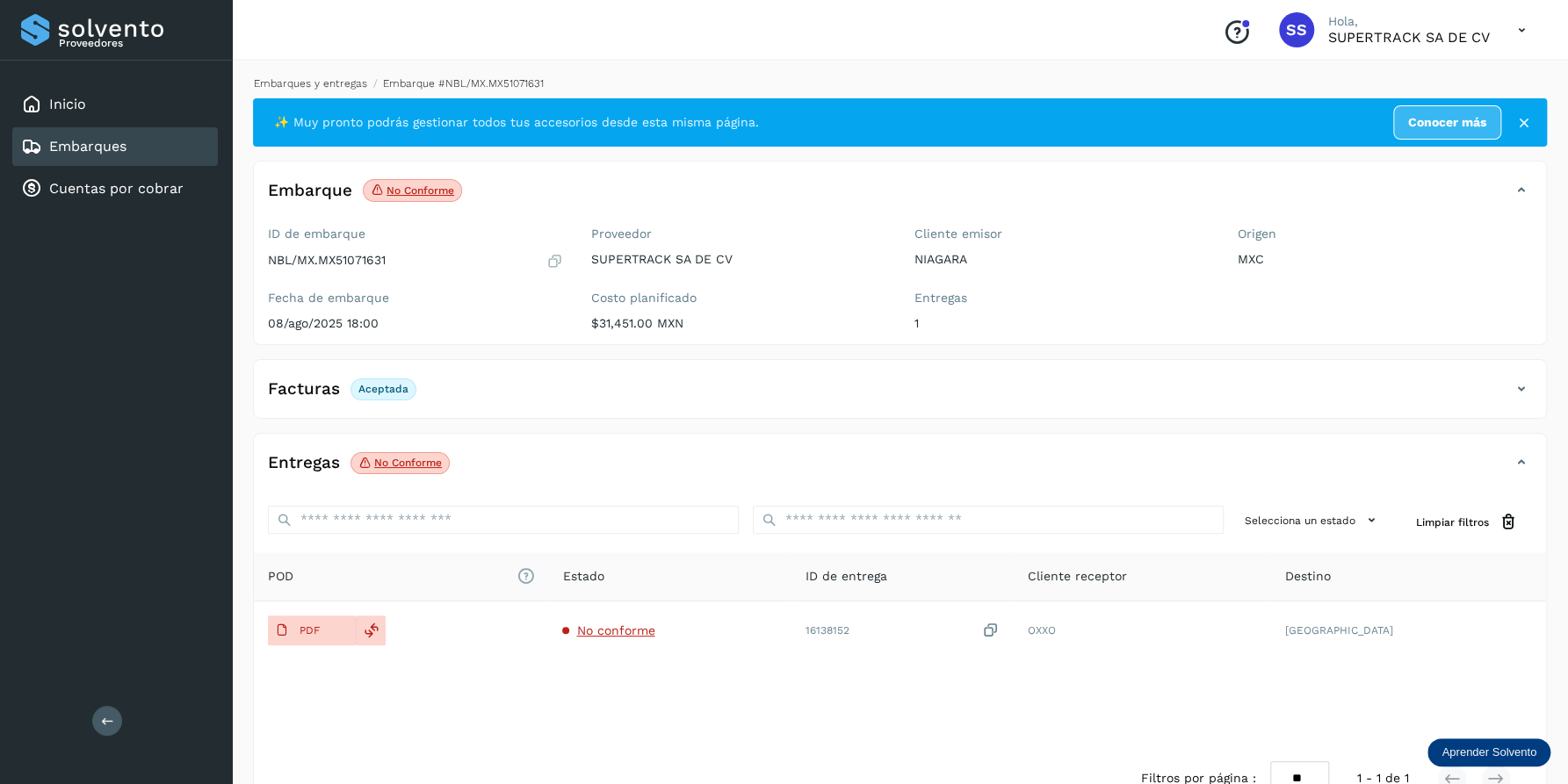
click at [313, 80] on link "Embarques y entregas" at bounding box center [310, 83] width 114 height 13
